Goal: Obtain resource: Download file/media

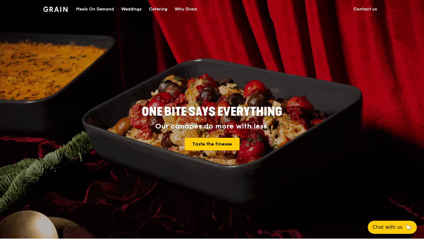
click at [153, 11] on div "Catering" at bounding box center [158, 9] width 19 height 18
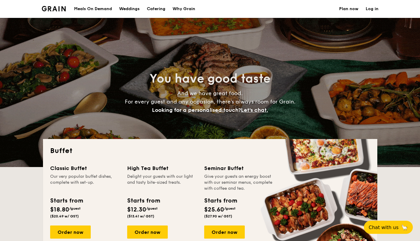
select select
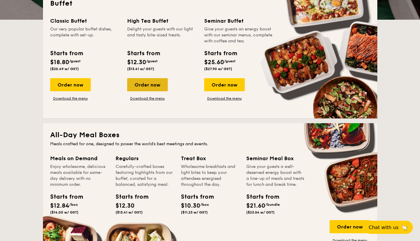
scroll to position [133, 0]
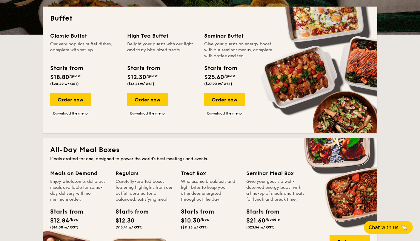
click at [146, 74] on span "$12.30" at bounding box center [136, 77] width 19 height 7
click at [148, 112] on link "Download the menu" at bounding box center [147, 113] width 41 height 5
